Goal: Transaction & Acquisition: Purchase product/service

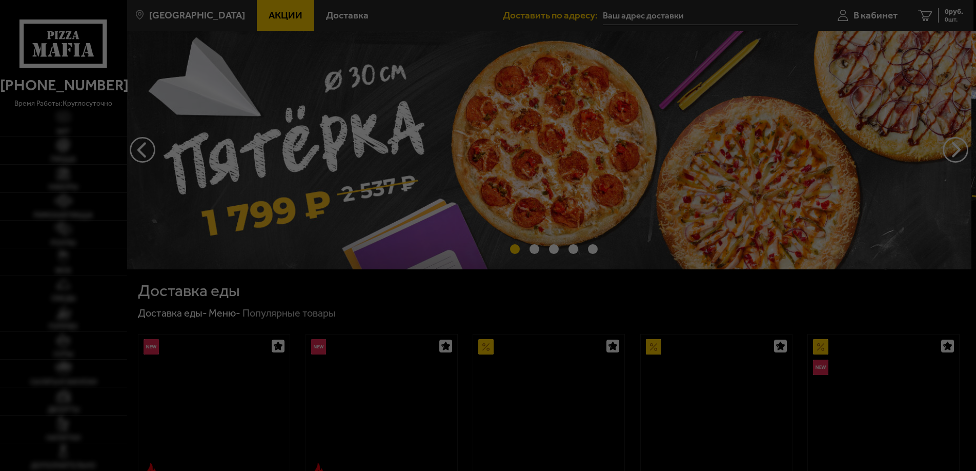
type input "[STREET_ADDRESS]"
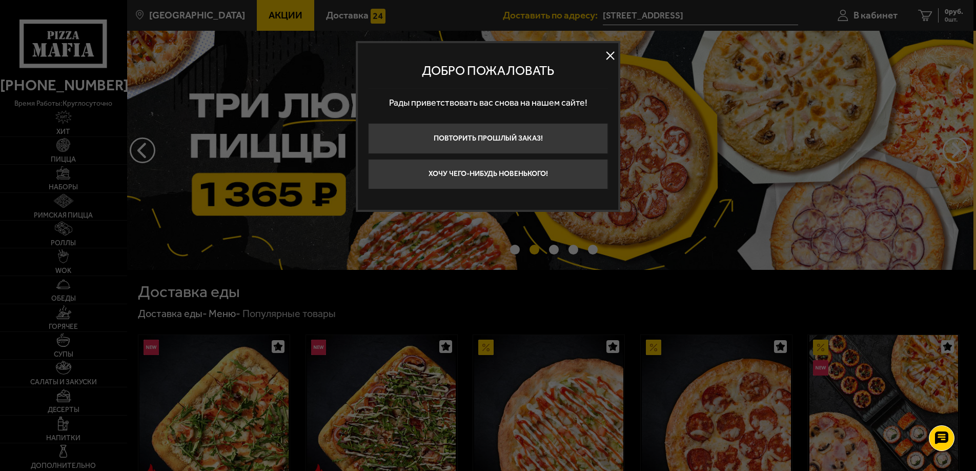
click at [610, 51] on button at bounding box center [610, 55] width 15 height 15
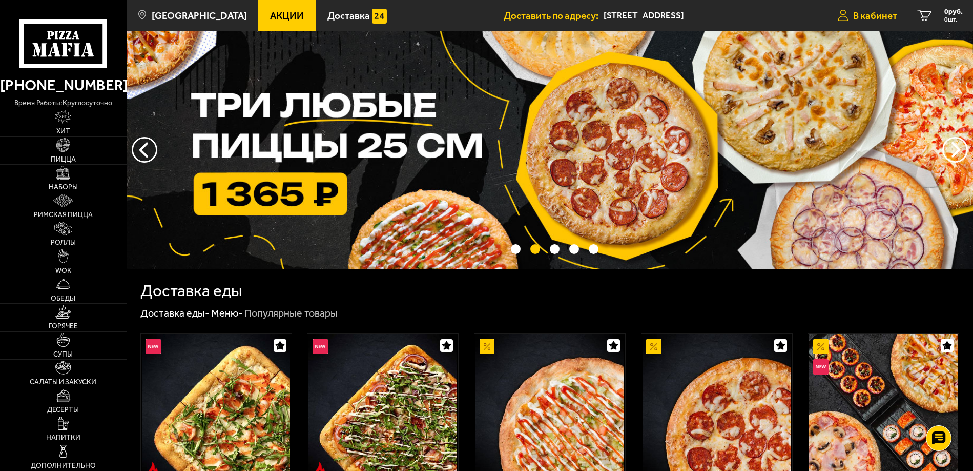
click at [868, 12] on span "В кабинет" at bounding box center [875, 16] width 44 height 10
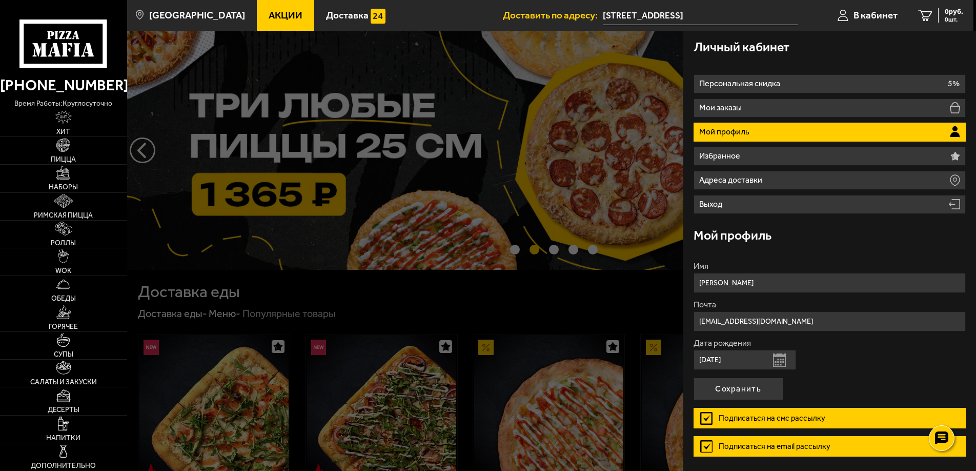
click at [425, 314] on div at bounding box center [615, 266] width 976 height 471
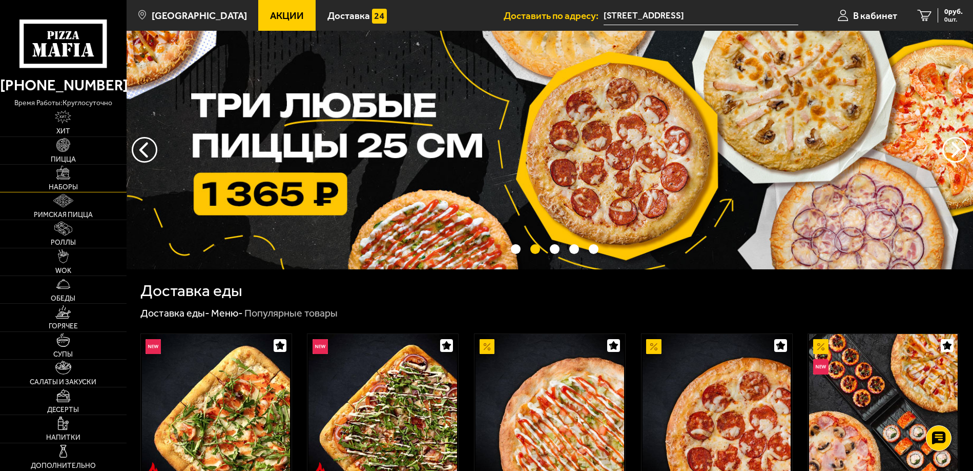
click at [59, 182] on link "Наборы" at bounding box center [63, 178] width 127 height 27
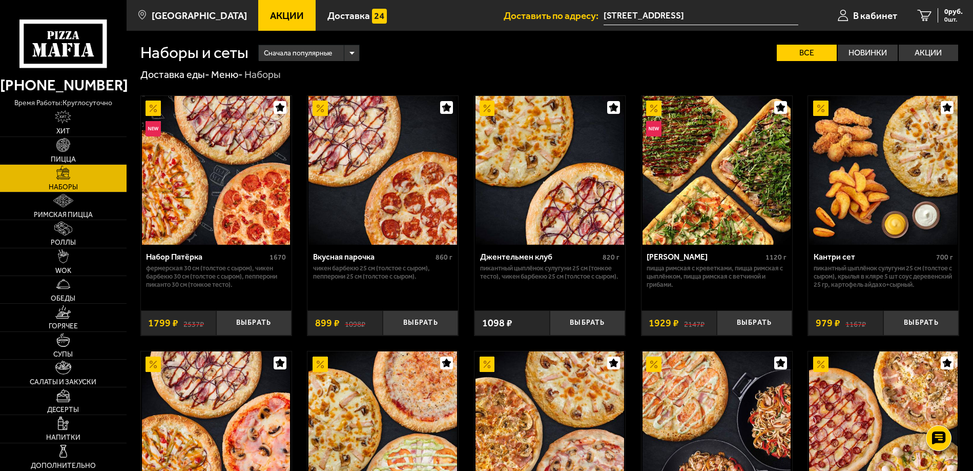
click at [273, 11] on span "Акции" at bounding box center [287, 16] width 34 height 10
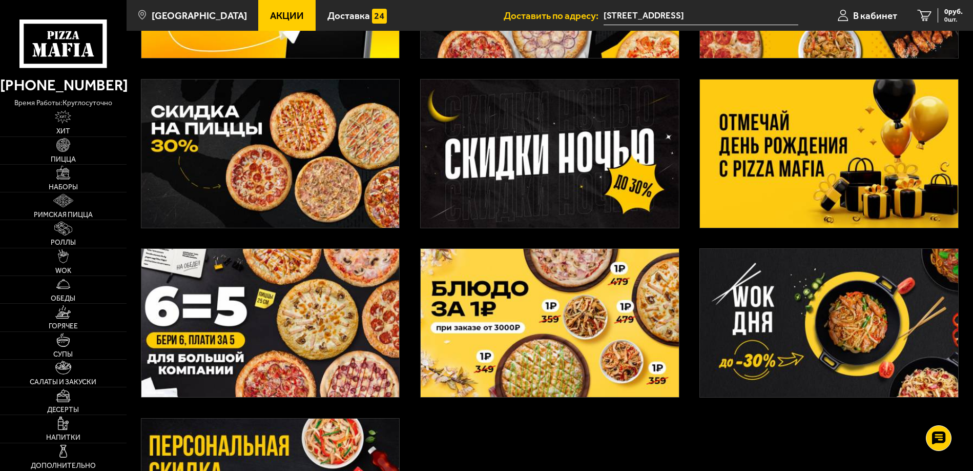
scroll to position [176, 0]
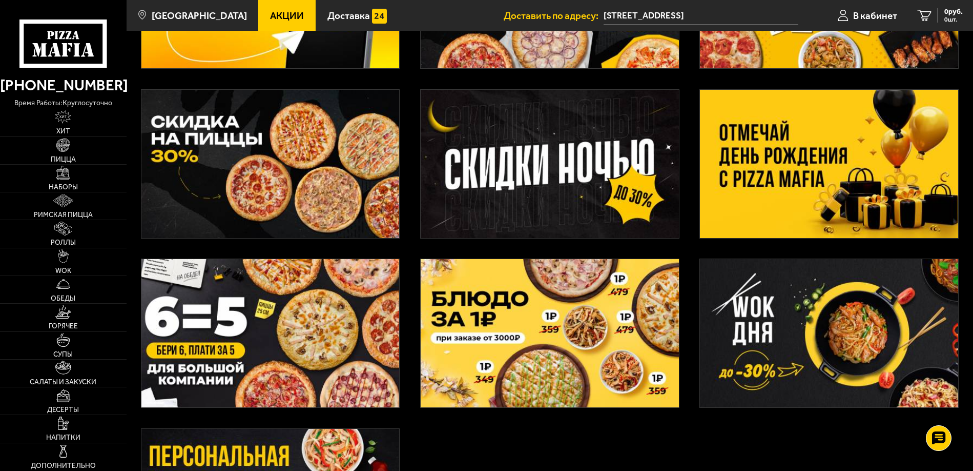
click at [775, 154] on img at bounding box center [829, 164] width 258 height 148
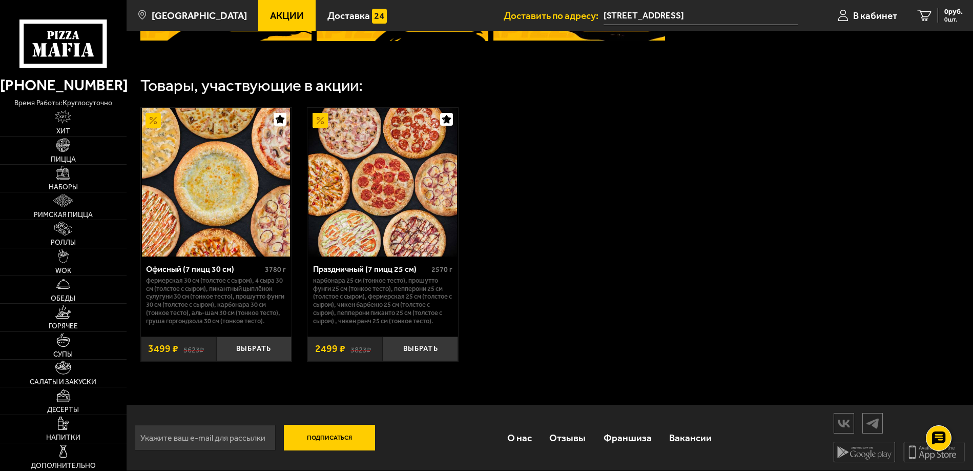
scroll to position [557, 0]
click at [250, 343] on button "Выбрать" at bounding box center [253, 348] width 75 height 25
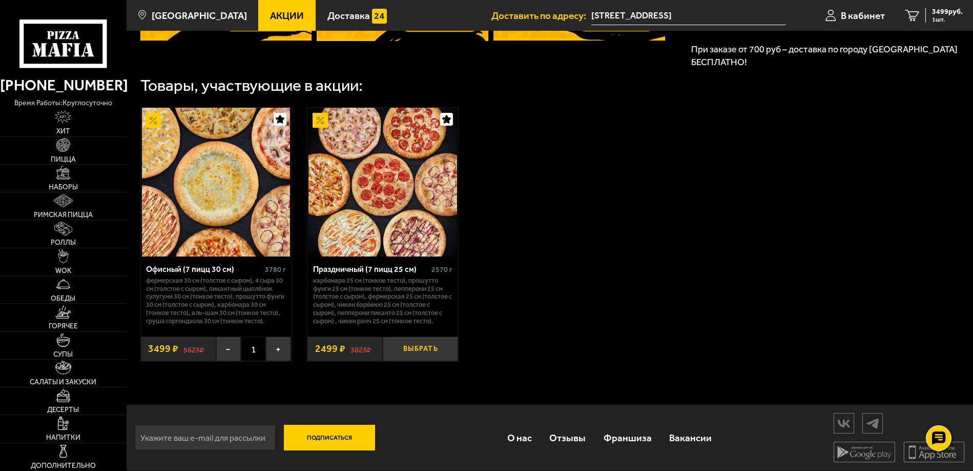
click at [429, 342] on button "Выбрать" at bounding box center [420, 348] width 75 height 25
